Goal: Task Accomplishment & Management: Manage account settings

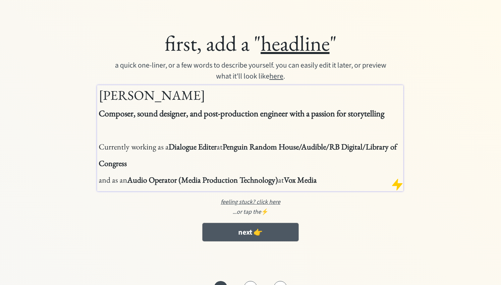
click at [249, 241] on button "next 👉" at bounding box center [250, 232] width 96 height 18
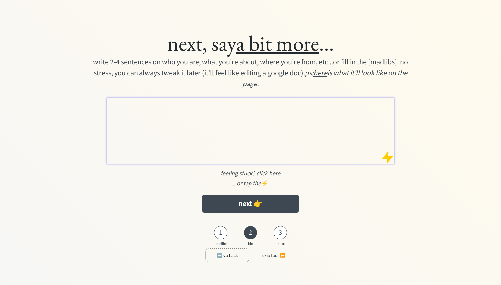
click at [223, 256] on button "⬅️ go back" at bounding box center [227, 254] width 43 height 13
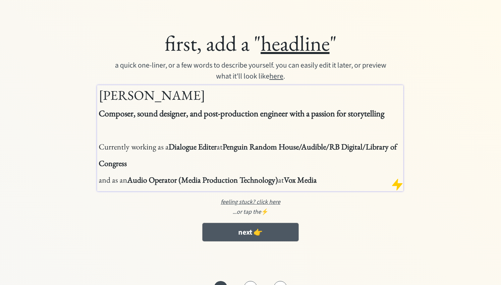
click at [257, 241] on button "next 👉" at bounding box center [250, 232] width 96 height 18
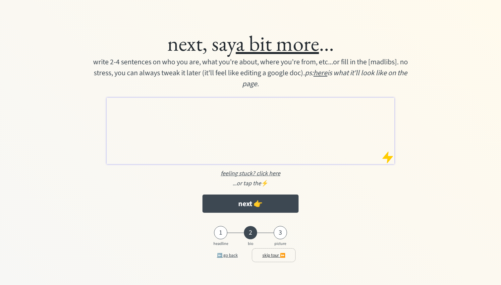
click at [269, 255] on button "skip tour ⏩" at bounding box center [273, 254] width 43 height 13
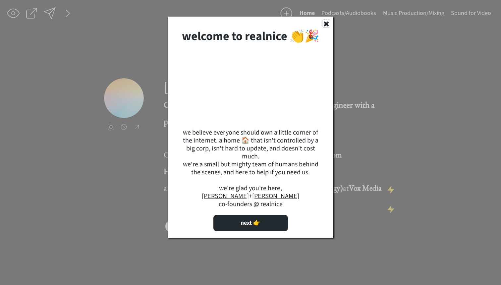
click at [325, 24] on use at bounding box center [326, 24] width 5 height 5
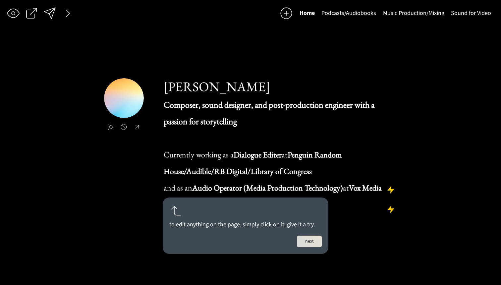
click at [243, 25] on div "Home Podcasts/Audiobooks Music Production/Mixing Sound for Video click to uploa…" at bounding box center [250, 142] width 501 height 285
click at [137, 92] on input "file" at bounding box center [136, 98] width 40 height 40
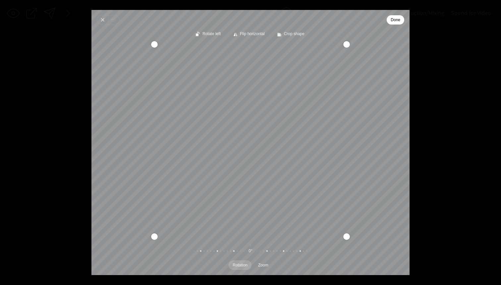
click at [396, 20] on span "Done" at bounding box center [396, 20] width 10 height 8
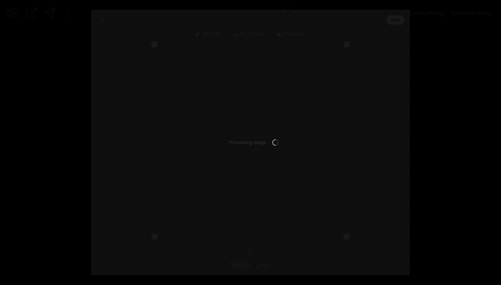
type input "C:\fakepath\IMG_4084.png"
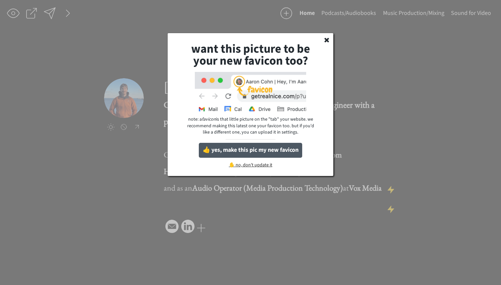
click at [248, 149] on button "👍 yes, make this pic my new favicon" at bounding box center [250, 150] width 103 height 15
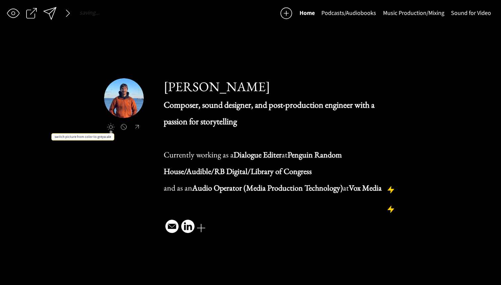
click at [112, 128] on div at bounding box center [111, 127] width 8 height 8
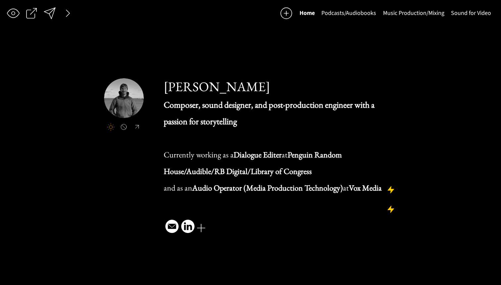
click at [225, 59] on div "click to upload a picture [PERSON_NAME] Composer, sound designer, and post-prod…" at bounding box center [250, 156] width 292 height 237
click at [52, 15] on div at bounding box center [49, 13] width 13 height 13
click at [430, 82] on div "saving & publishing saved & published! 👍 saving... Home Podcasts/Audiobooks Mus…" at bounding box center [250, 142] width 501 height 285
click at [19, 12] on div at bounding box center [13, 13] width 13 height 13
